Goal: Task Accomplishment & Management: Manage account settings

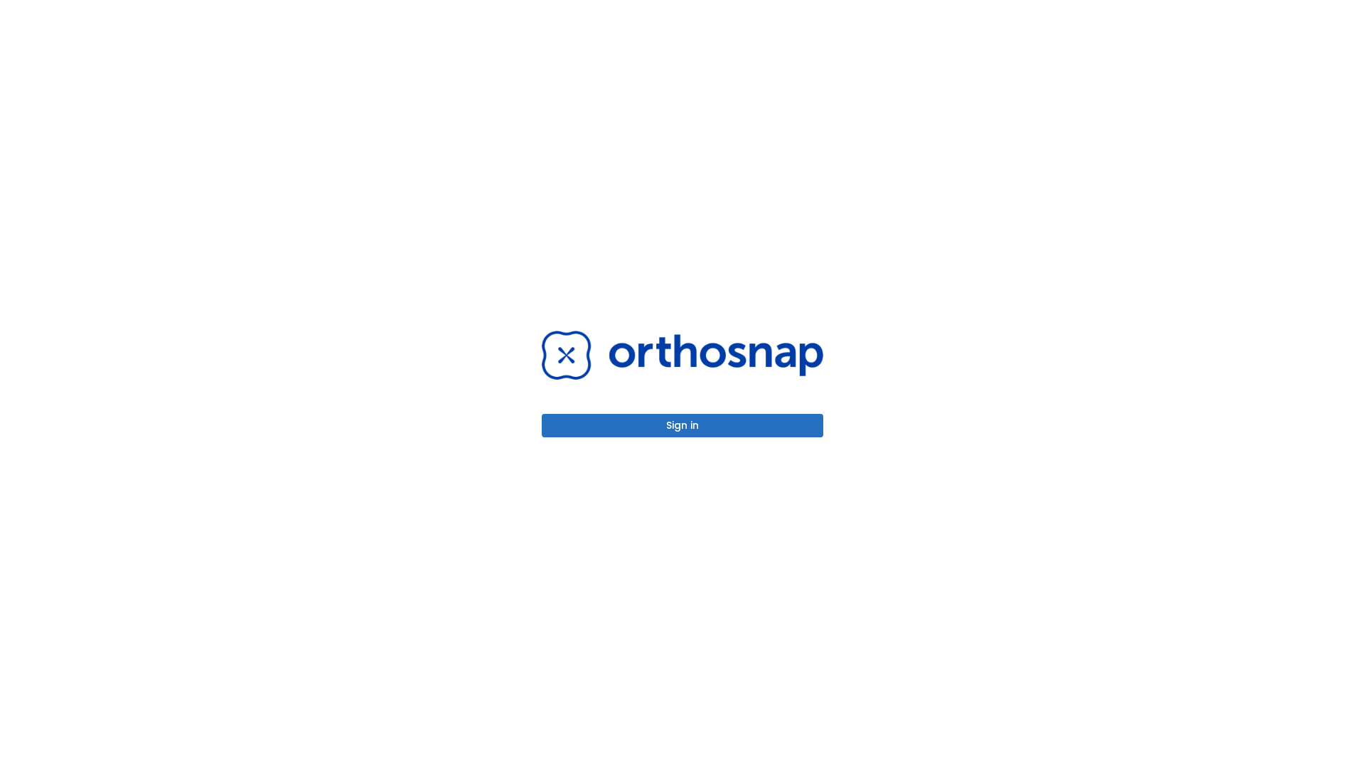
click at [682, 425] on button "Sign in" at bounding box center [682, 425] width 281 height 23
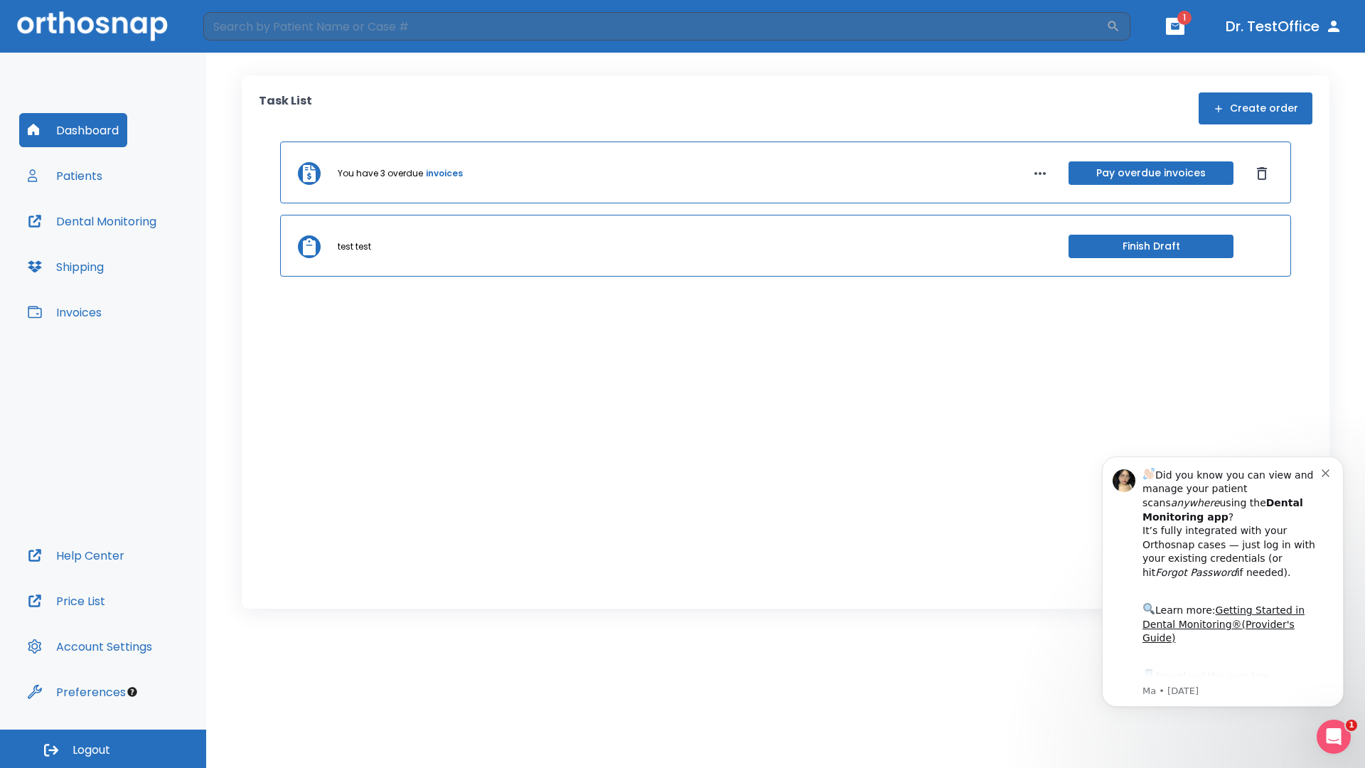
click at [103, 748] on span "Logout" at bounding box center [91, 750] width 38 height 16
